Goal: Information Seeking & Learning: Learn about a topic

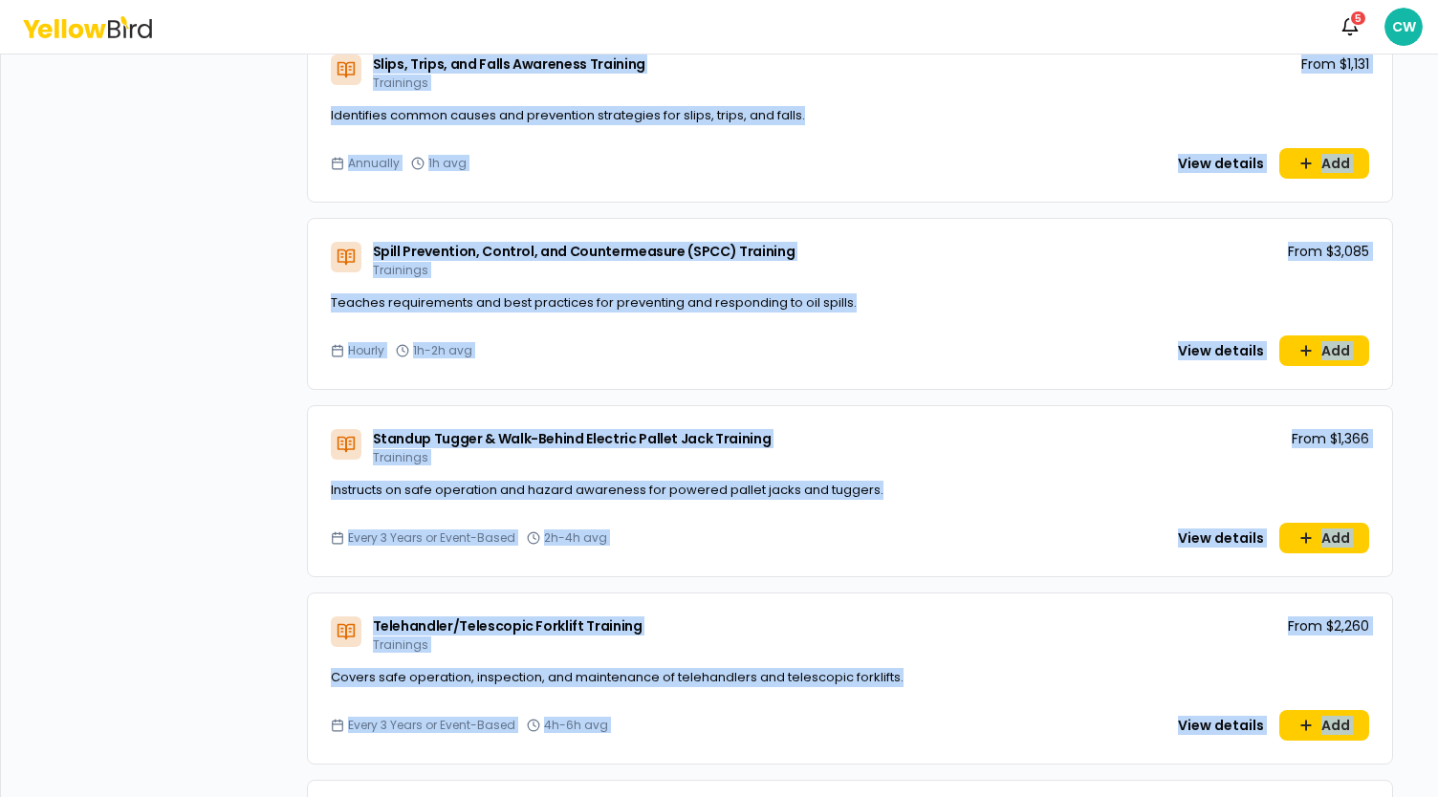
scroll to position [10847, 0]
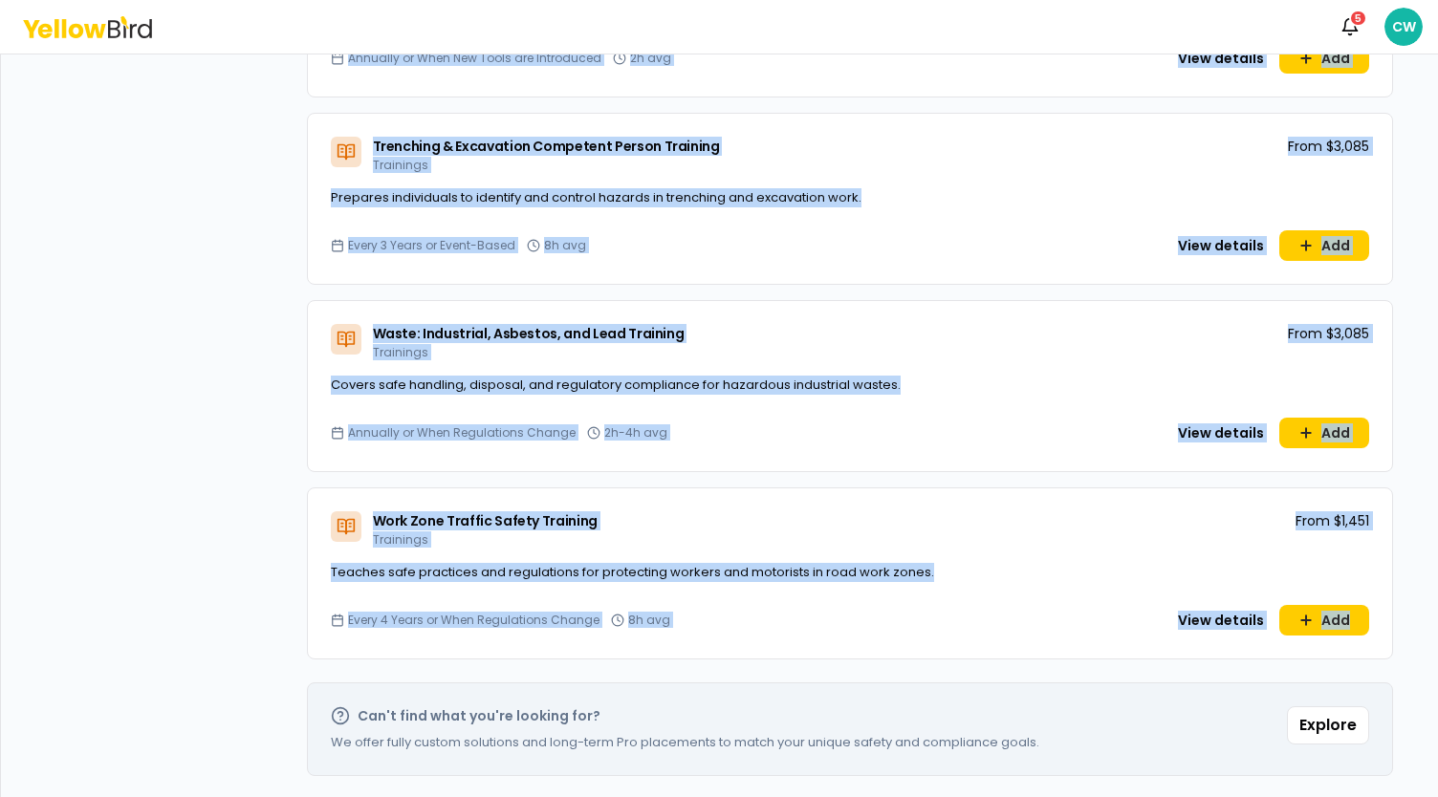
drag, startPoint x: 314, startPoint y: 286, endPoint x: 1346, endPoint y: 636, distance: 1090.3
copy div "Aerial Lift Safety Training Trainings From $1,451 Covers how to operate aerial …"
